Goal: Task Accomplishment & Management: Use online tool/utility

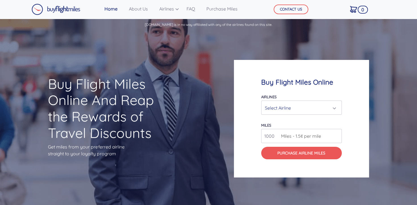
click at [334, 108] on div "Select Airline" at bounding box center [300, 108] width 70 height 11
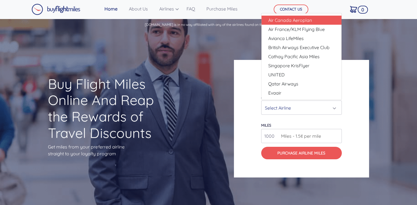
click at [281, 21] on span "Air Canada Aeroplan" at bounding box center [290, 20] width 44 height 7
select select "Air Canada Aeroplan"
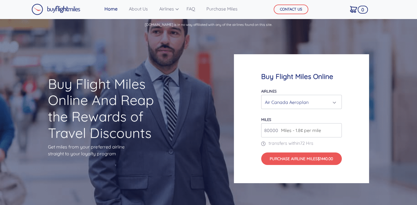
click at [337, 132] on input "80000" at bounding box center [301, 130] width 81 height 14
click at [337, 129] on input "81000" at bounding box center [301, 130] width 81 height 14
click at [336, 131] on input "80000" at bounding box center [301, 130] width 81 height 14
click at [336, 129] on input "81000" at bounding box center [301, 130] width 81 height 14
click at [336, 129] on input "82000" at bounding box center [301, 130] width 81 height 14
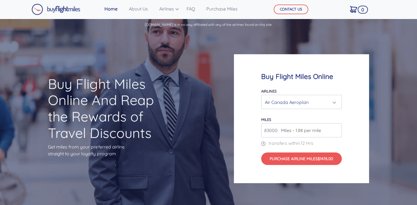
click at [336, 129] on input "83000" at bounding box center [301, 130] width 81 height 14
click at [336, 129] on input "84000" at bounding box center [301, 130] width 81 height 14
click at [336, 129] on input "85000" at bounding box center [301, 130] width 81 height 14
click at [336, 129] on input "185000" at bounding box center [301, 130] width 81 height 14
click at [336, 129] on input "195000" at bounding box center [301, 130] width 81 height 14
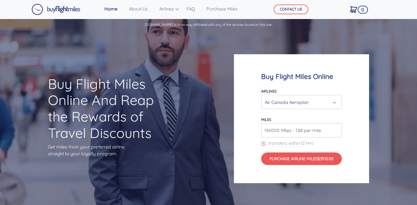
click at [336, 129] on input "196000" at bounding box center [301, 130] width 81 height 14
click at [336, 129] on input "197000" at bounding box center [301, 130] width 81 height 14
click at [336, 129] on input "198000" at bounding box center [301, 130] width 81 height 14
click at [336, 129] on input "199000" at bounding box center [301, 130] width 81 height 14
click at [336, 129] on input "200000" at bounding box center [301, 130] width 81 height 14
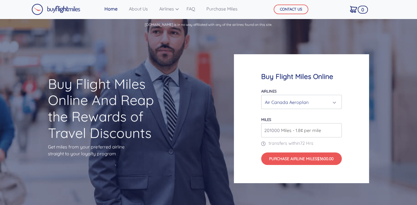
click at [337, 129] on input "201000" at bounding box center [301, 130] width 81 height 14
click at [337, 129] on input "202000" at bounding box center [301, 130] width 81 height 14
click at [337, 129] on input "203000" at bounding box center [301, 130] width 81 height 14
click at [337, 129] on input "204000" at bounding box center [301, 130] width 81 height 14
click at [337, 129] on input "205000" at bounding box center [301, 130] width 81 height 14
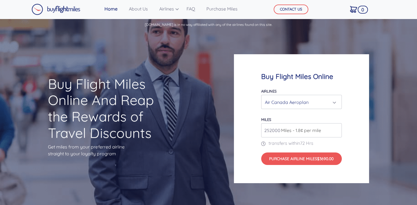
type input "252000"
click at [337, 129] on input "252000" at bounding box center [301, 130] width 81 height 14
